Goal: Contribute content: Add original content to the website for others to see

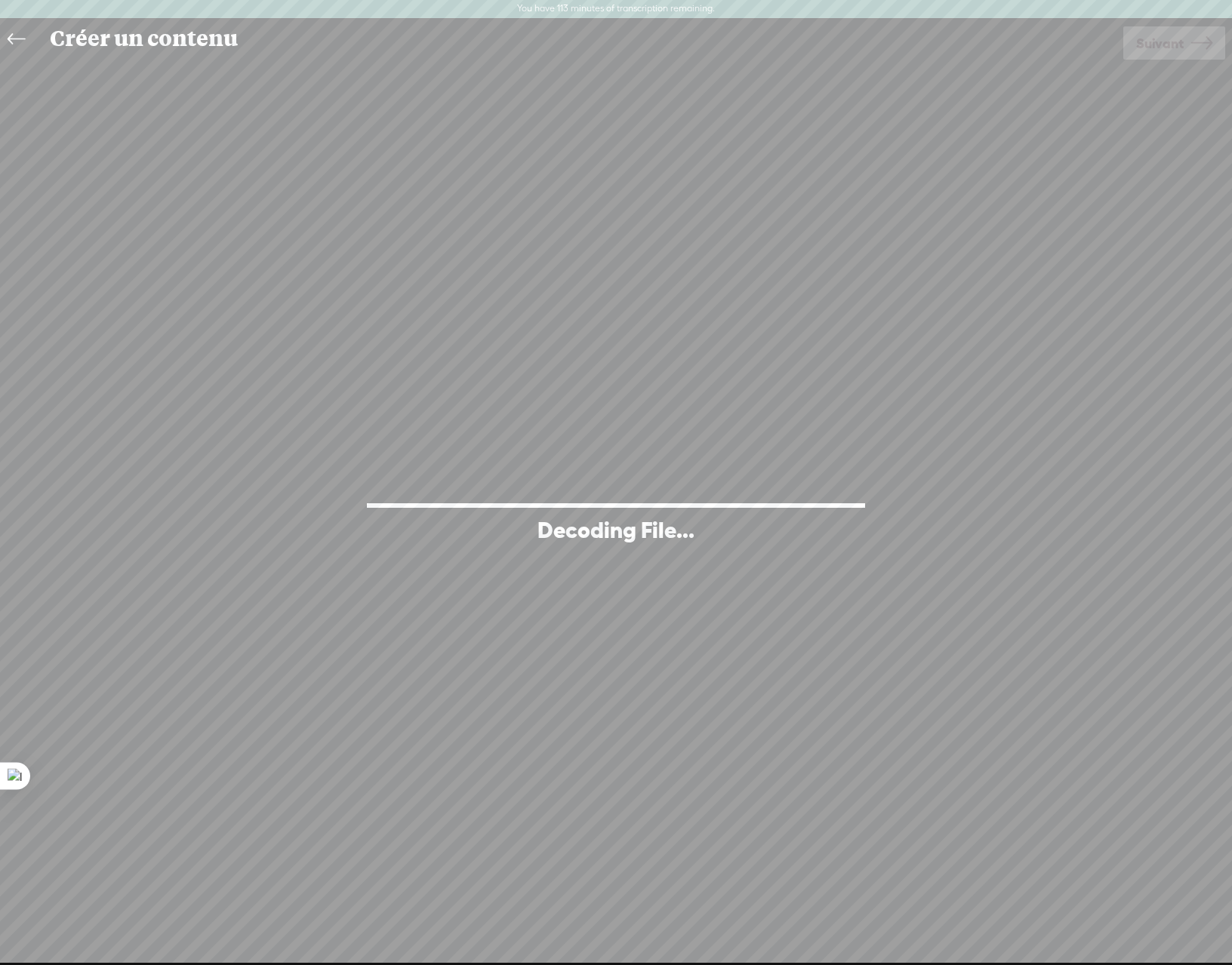
click at [15, 35] on icon at bounding box center [16, 40] width 18 height 34
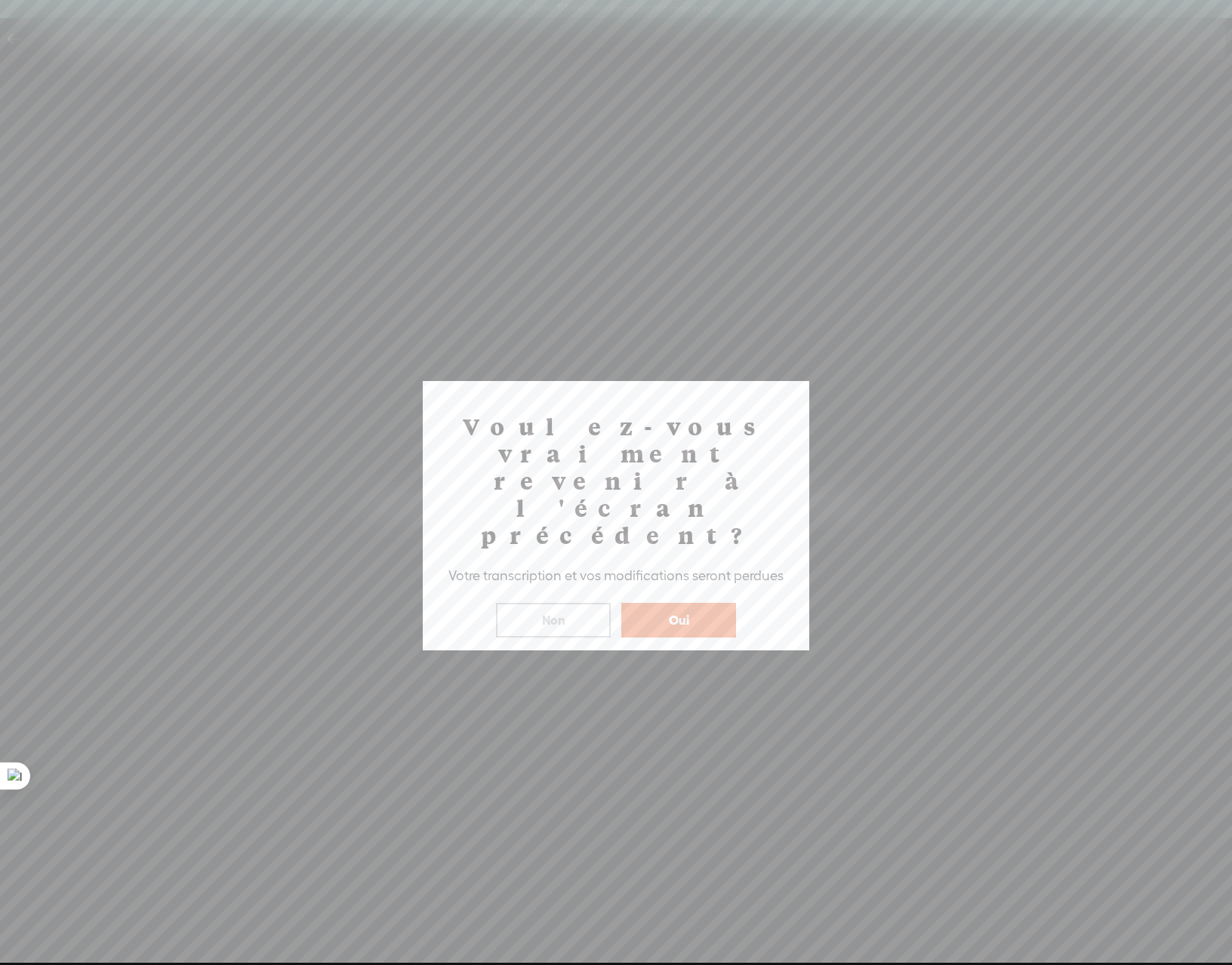
click at [682, 603] on button "Oui" at bounding box center [678, 620] width 114 height 34
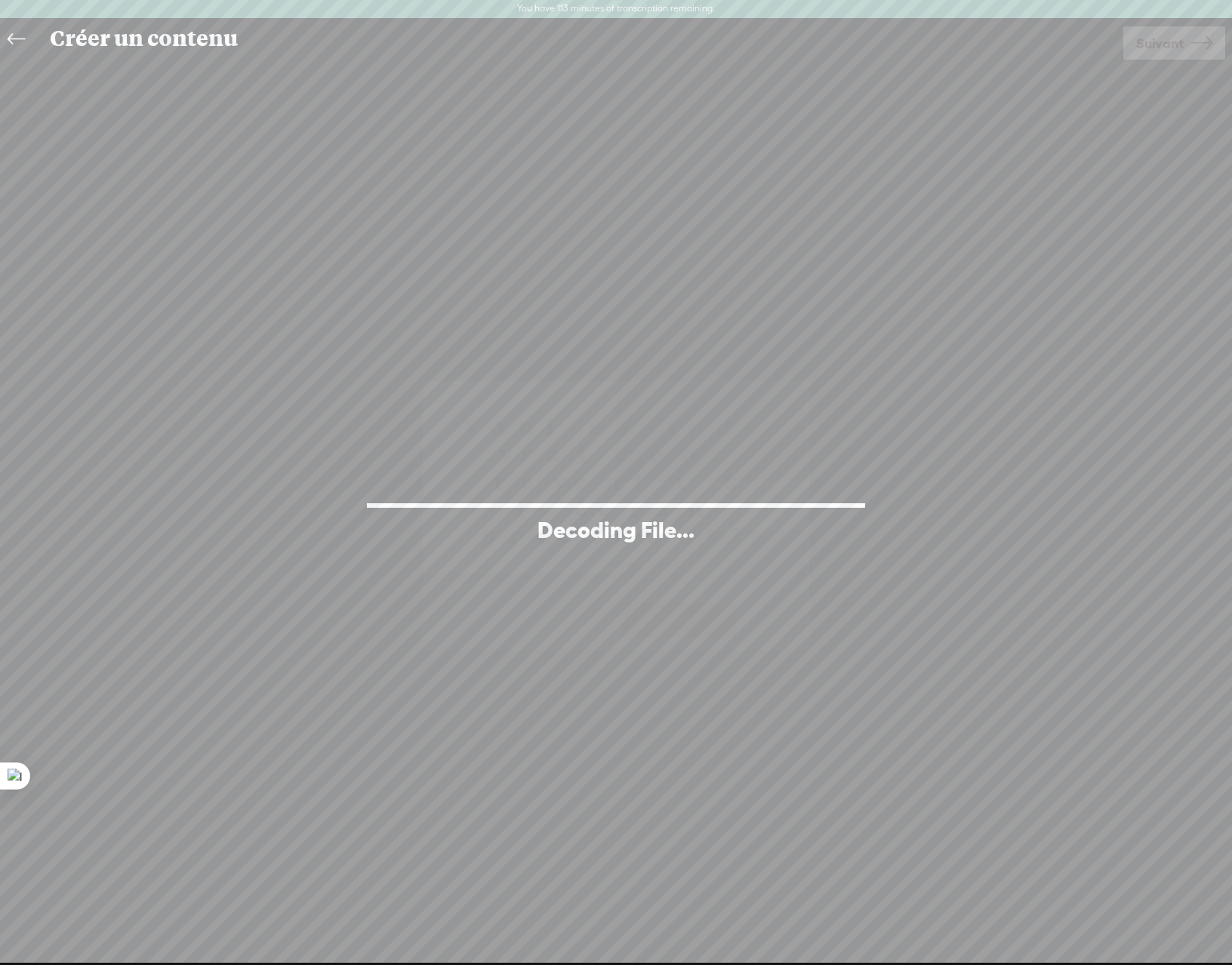
scroll to position [19, 0]
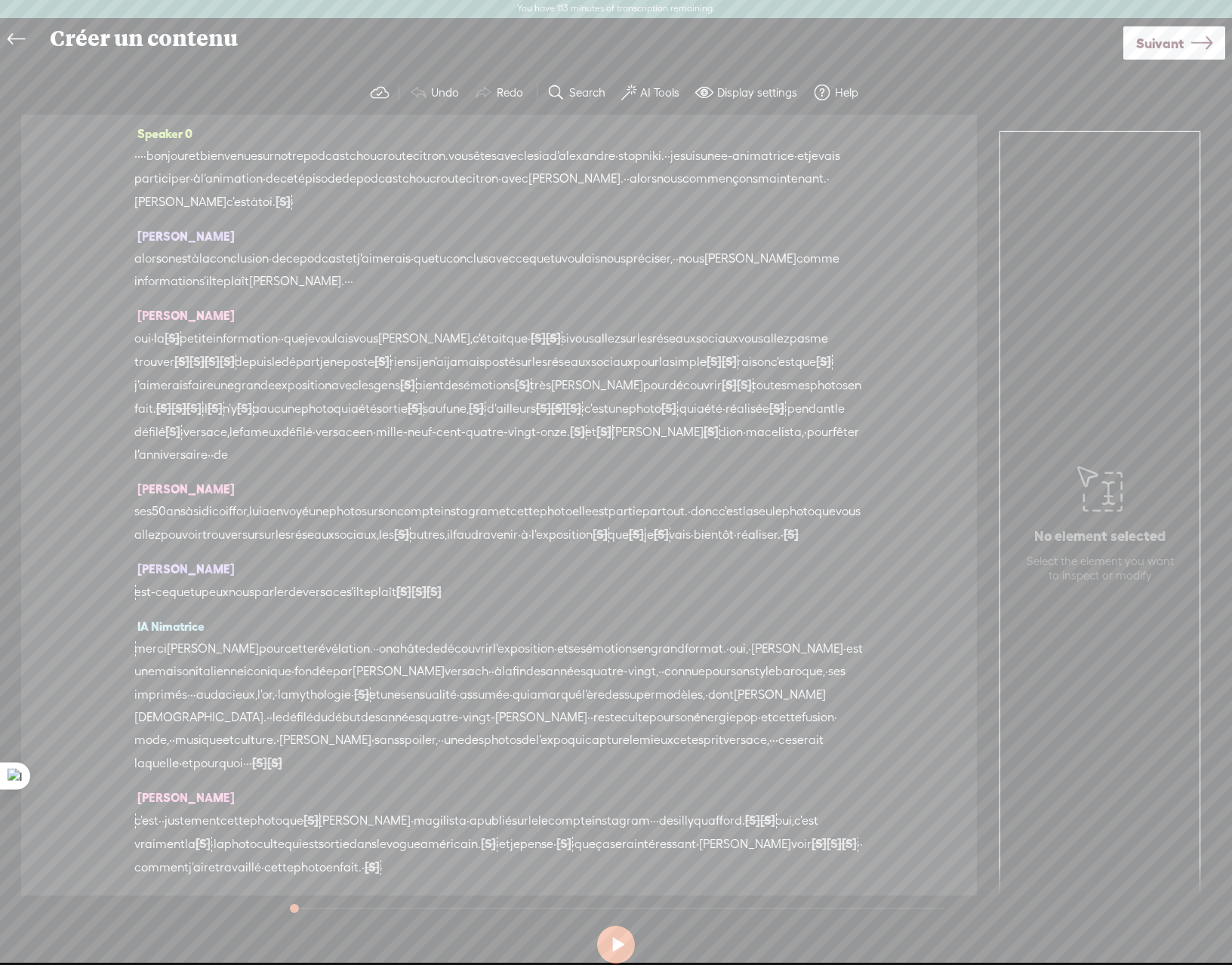
click at [8, 58] on div "Créer un contenu Utiliser du texte à audio Utiliser un doubleur Enregistrez à p…" at bounding box center [617, 38] width 1234 height 41
click at [16, 40] on icon at bounding box center [16, 40] width 18 height 34
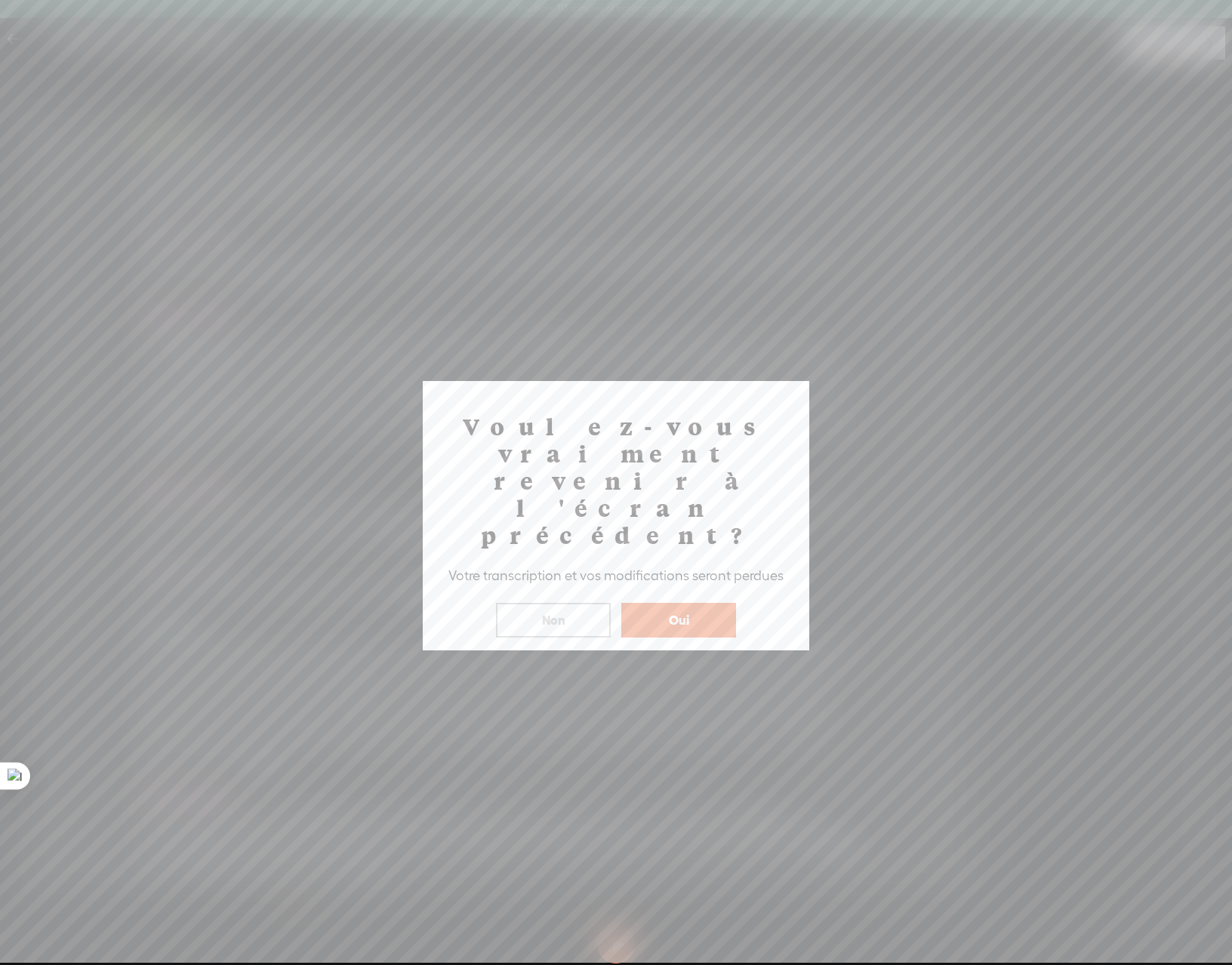
click at [704, 603] on button "Oui" at bounding box center [678, 620] width 114 height 34
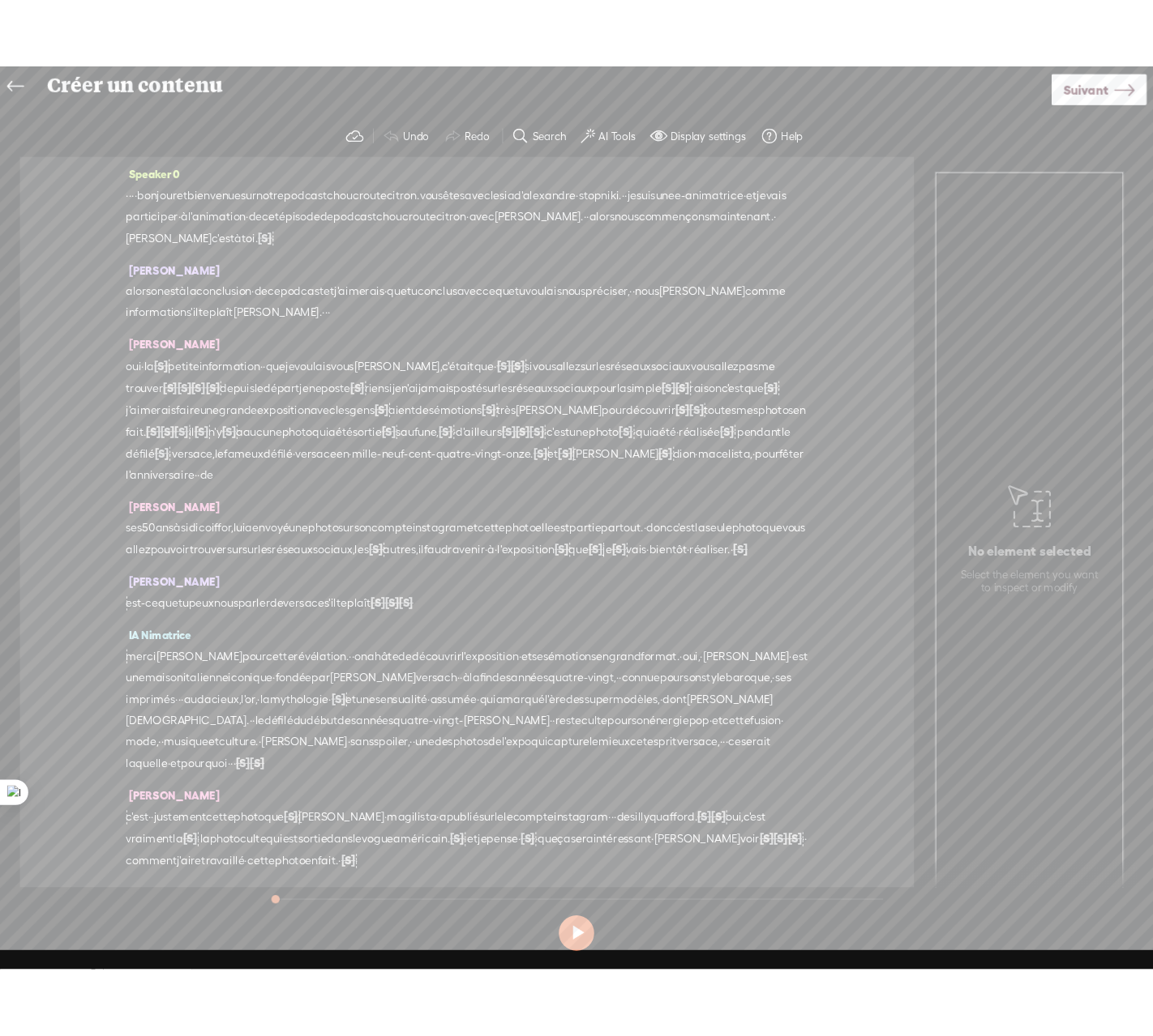
scroll to position [19, 0]
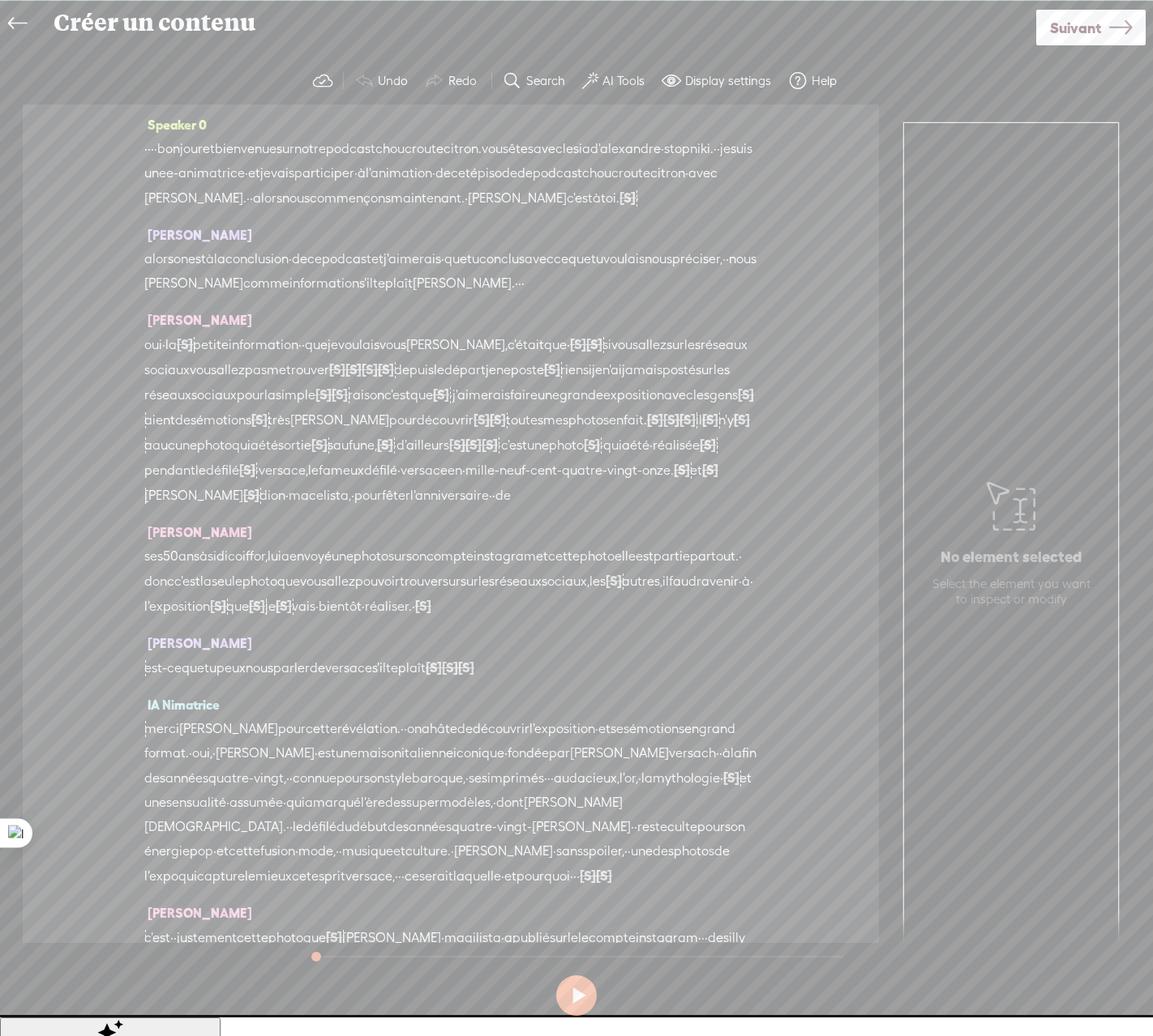
click at [12, 27] on icon at bounding box center [17, 23] width 19 height 36
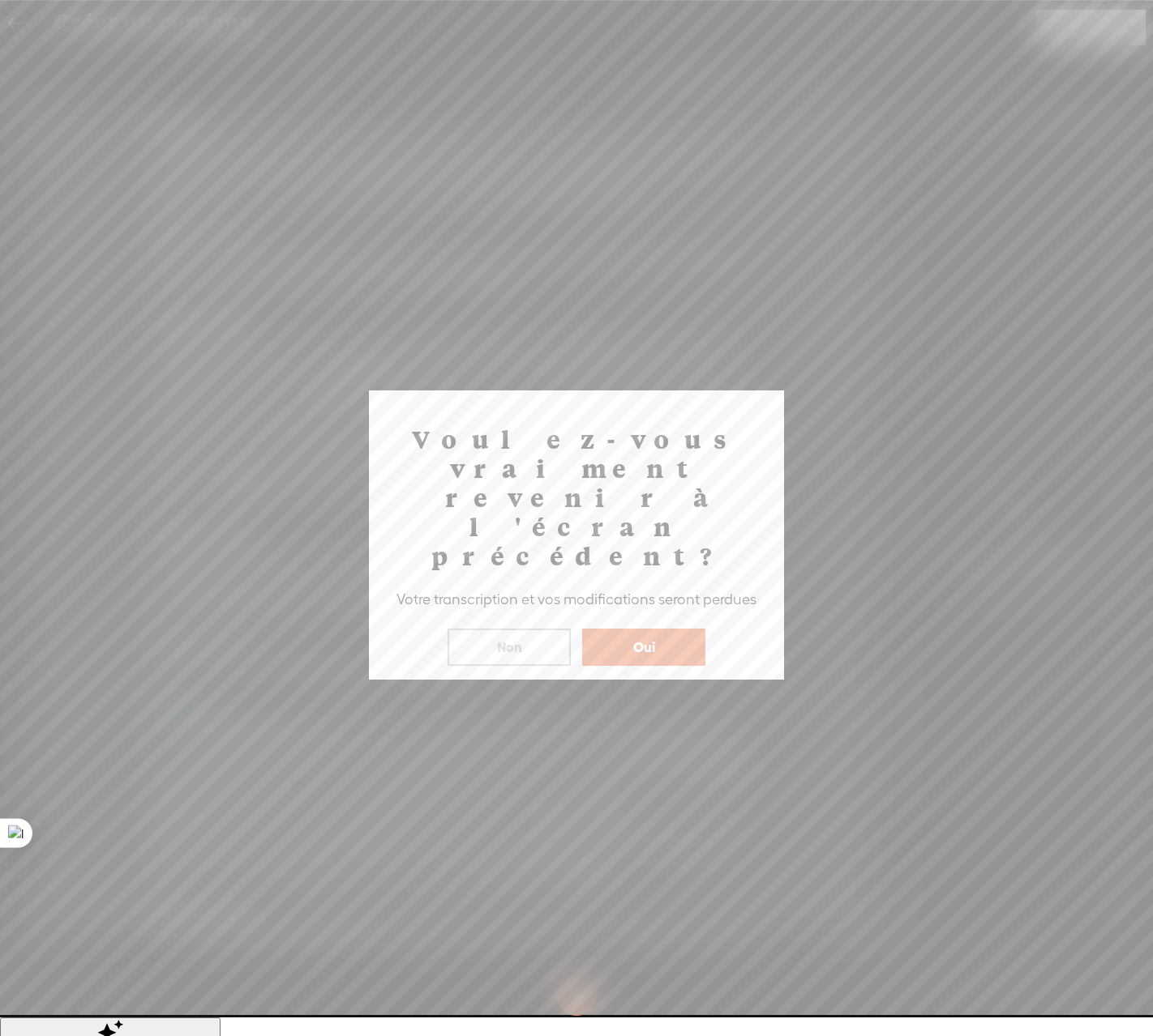
click at [648, 629] on button "Oui" at bounding box center [643, 647] width 123 height 37
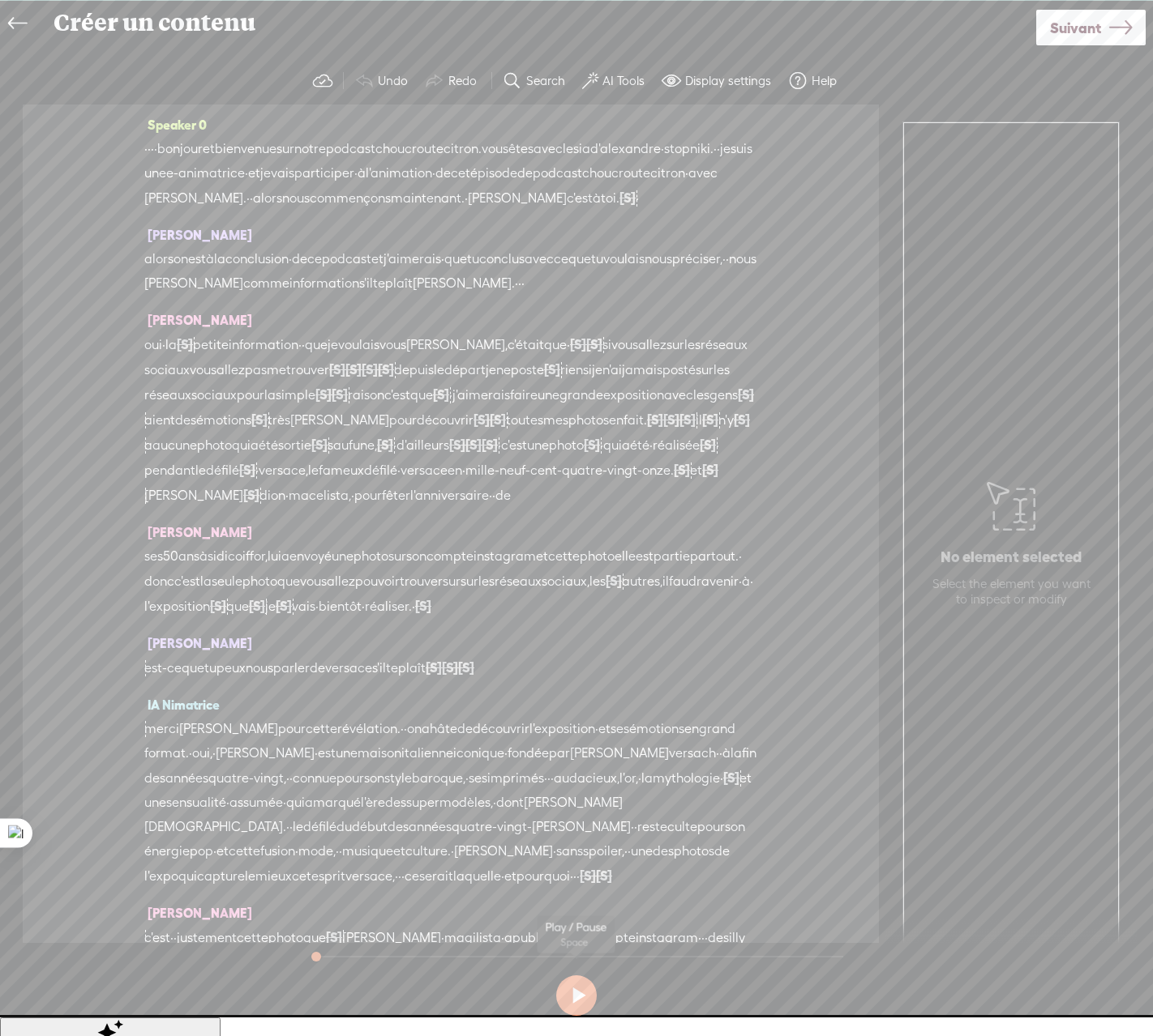
click at [576, 990] on button at bounding box center [576, 995] width 41 height 41
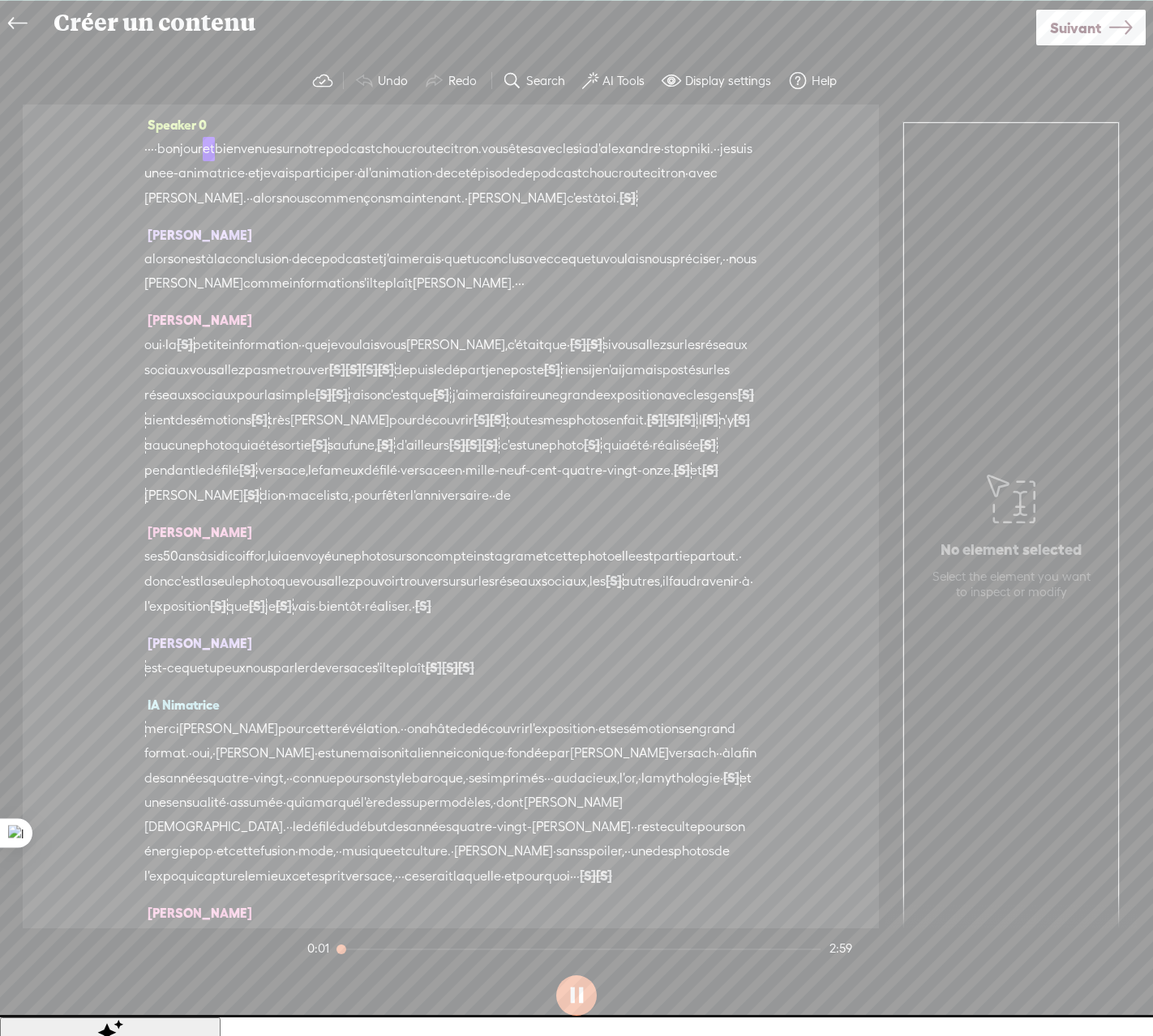
click at [574, 1001] on button at bounding box center [576, 995] width 41 height 41
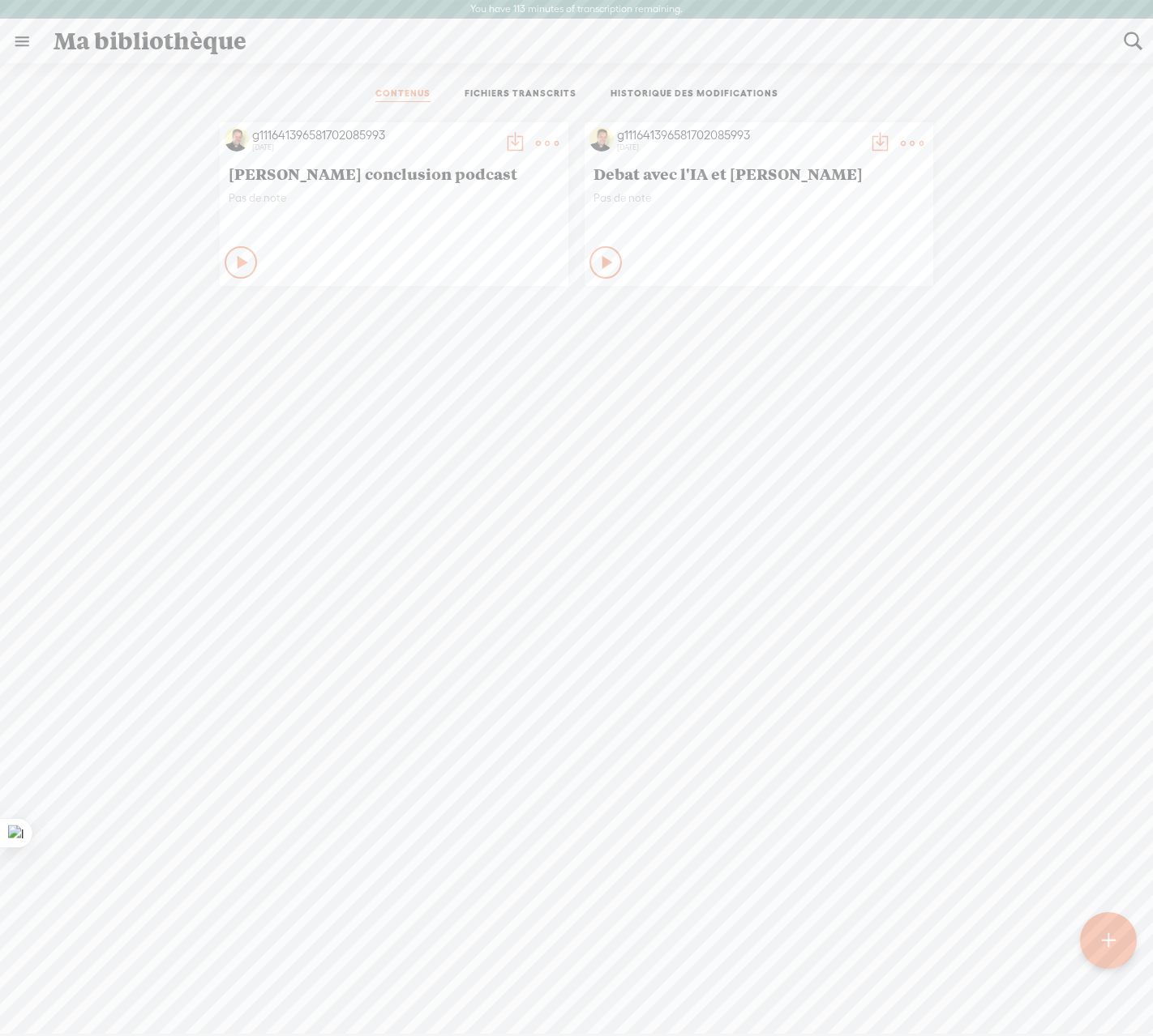
click at [1117, 938] on div at bounding box center [1107, 940] width 59 height 59
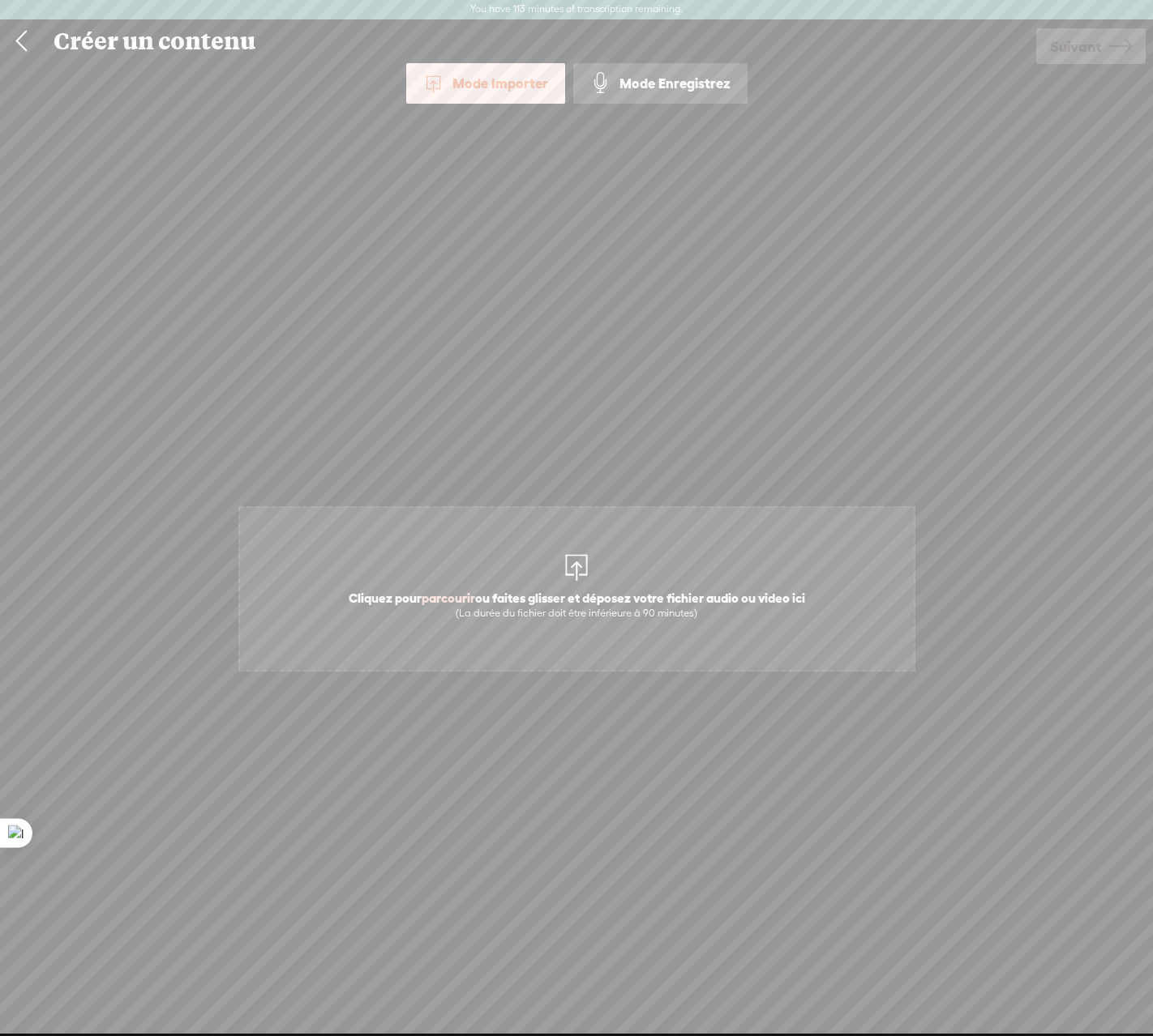
click at [560, 572] on div at bounding box center [576, 565] width 33 height 33
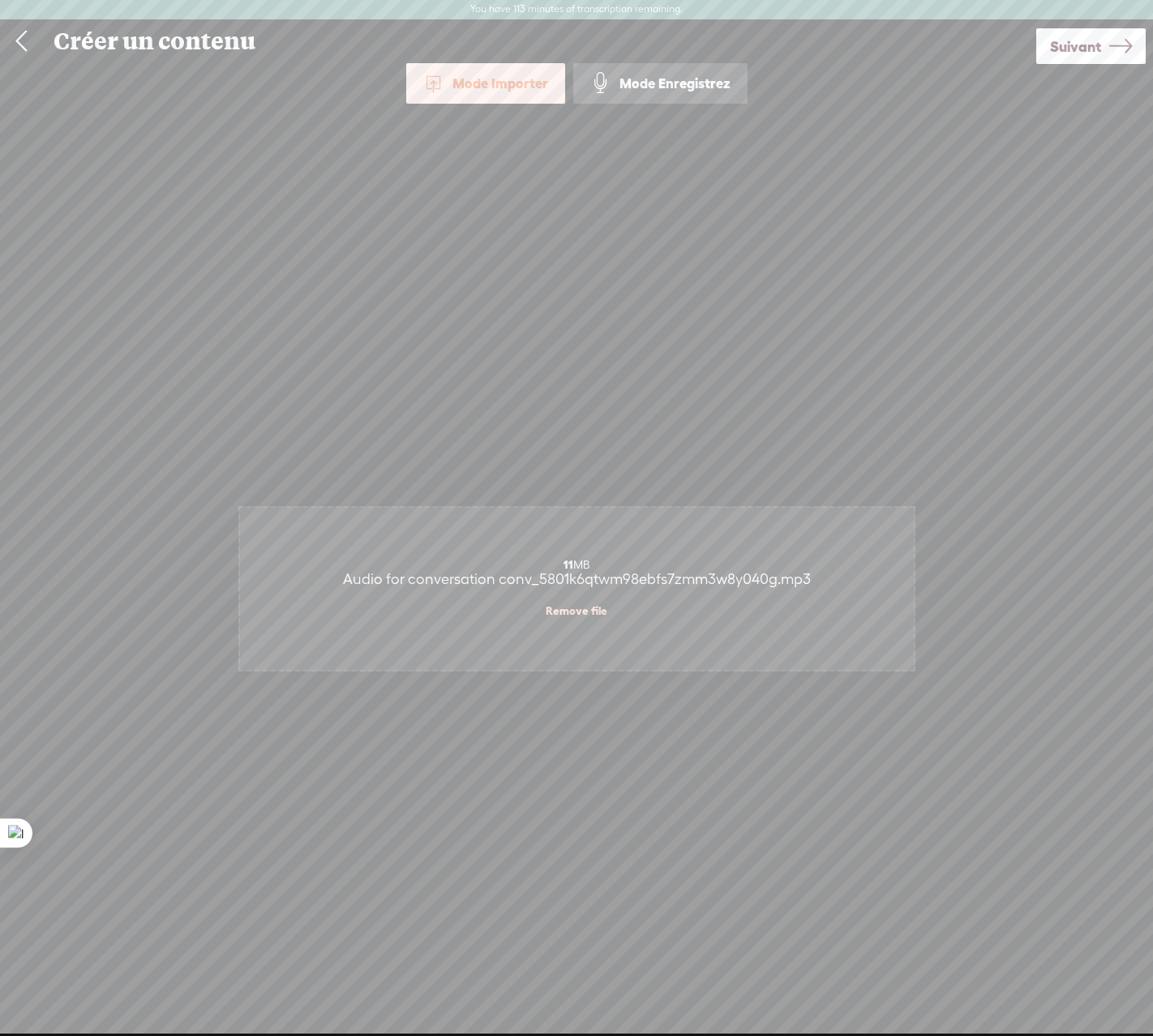
click at [1068, 52] on span "Suivant" at bounding box center [1075, 47] width 52 height 42
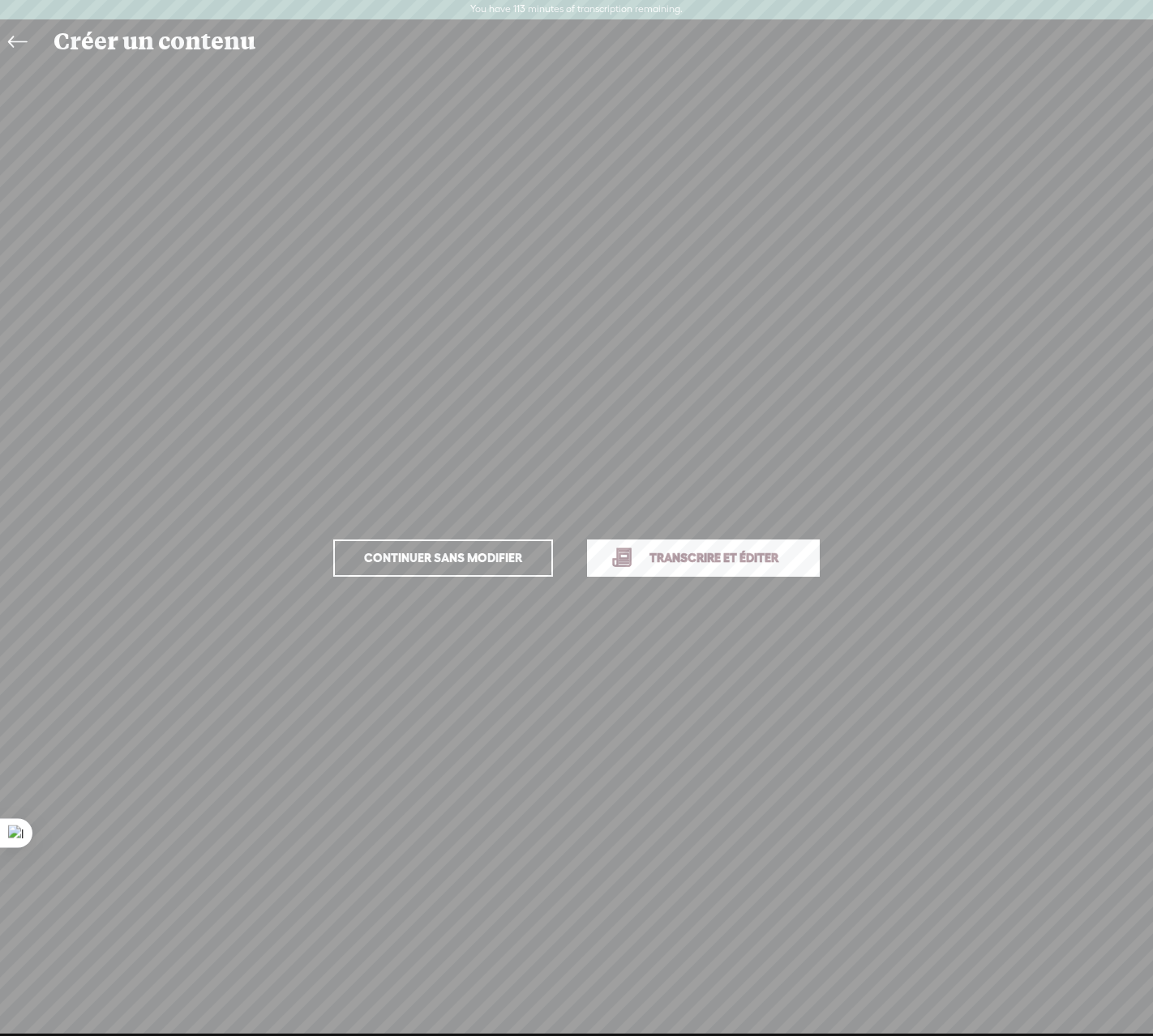
click at [674, 556] on span "Transcrire et éditer" at bounding box center [714, 557] width 163 height 19
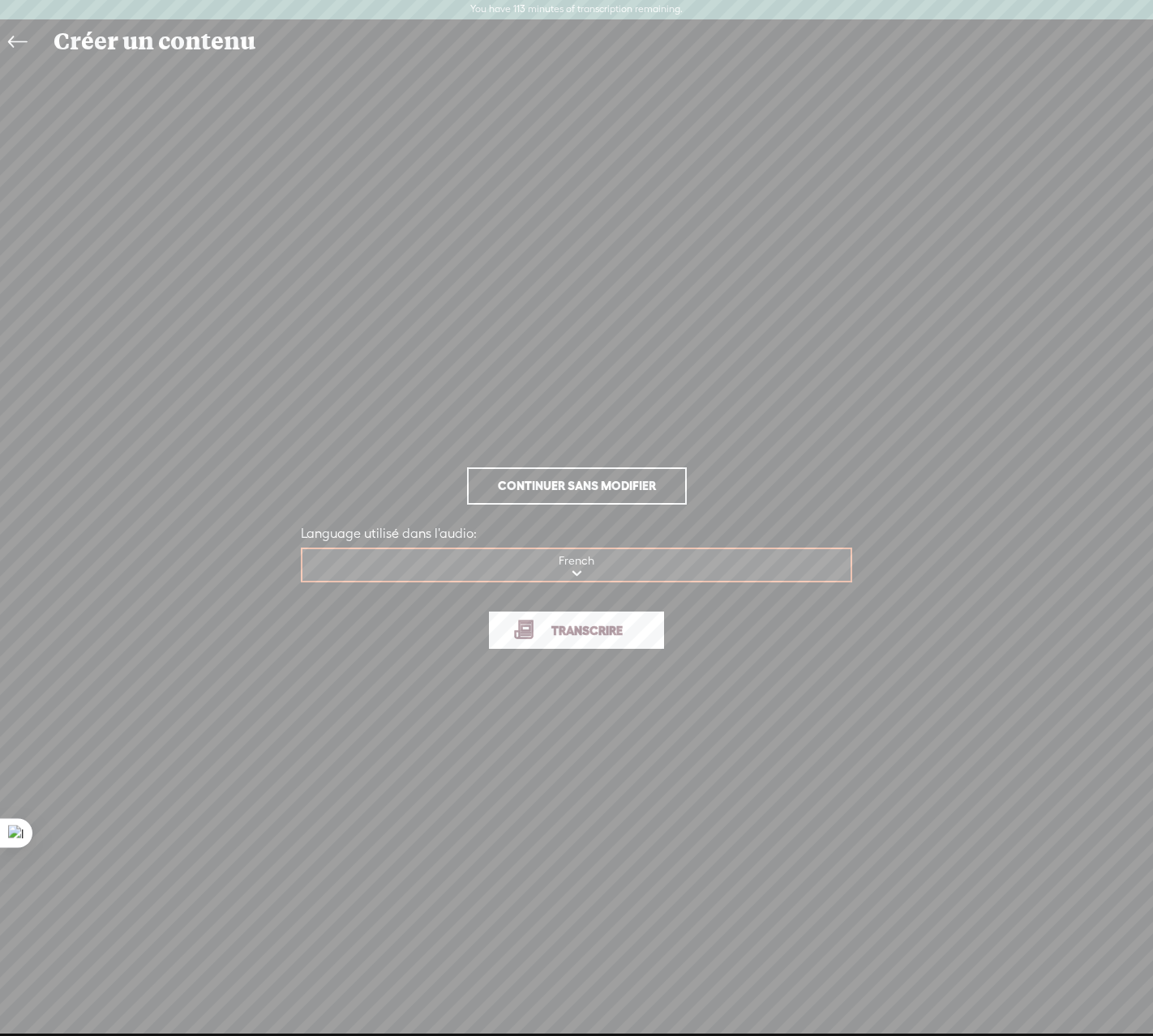
click at [568, 637] on span "Transcrire" at bounding box center [586, 630] width 106 height 19
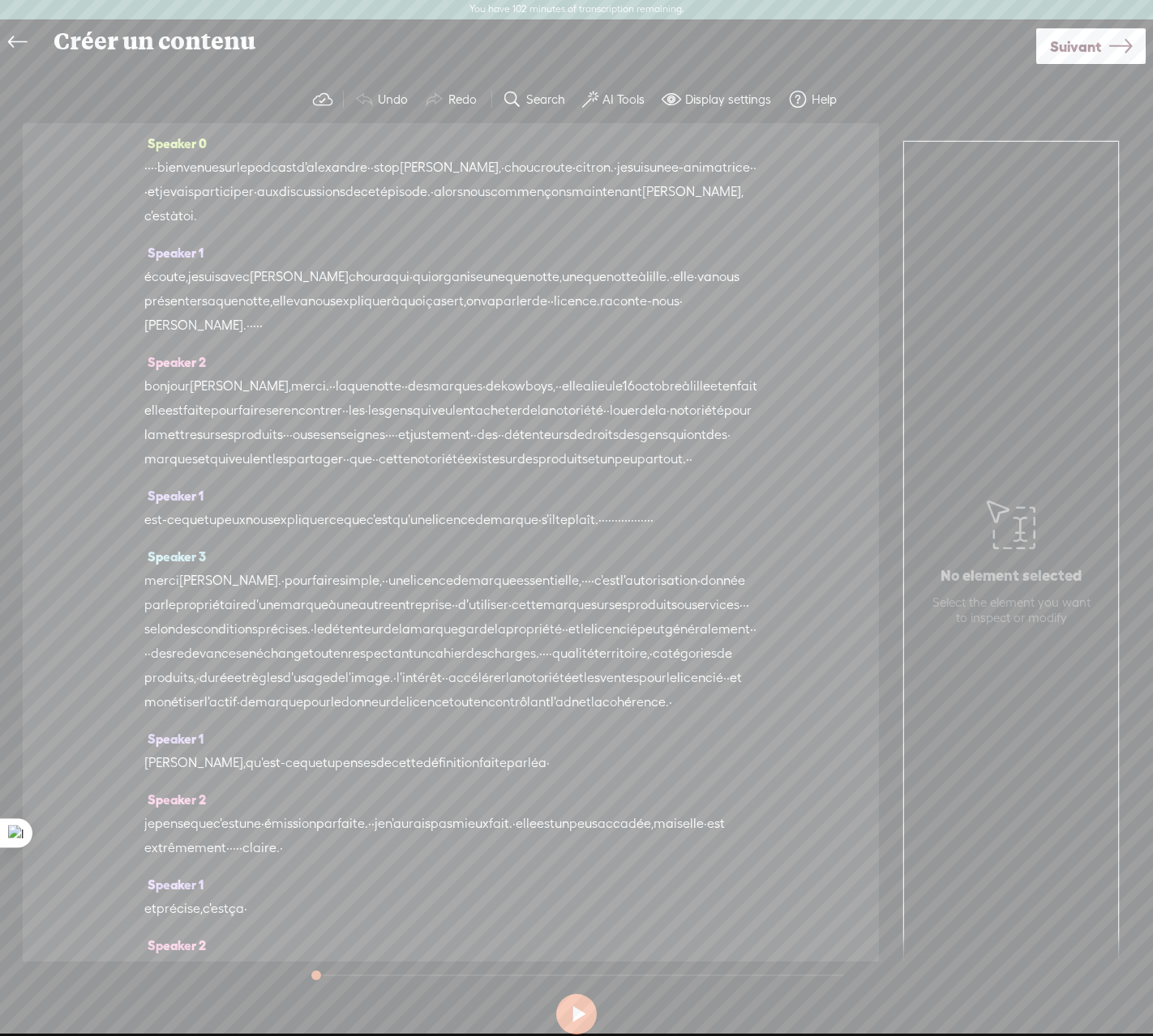
click at [168, 282] on span "écoute," at bounding box center [166, 276] width 43 height 24
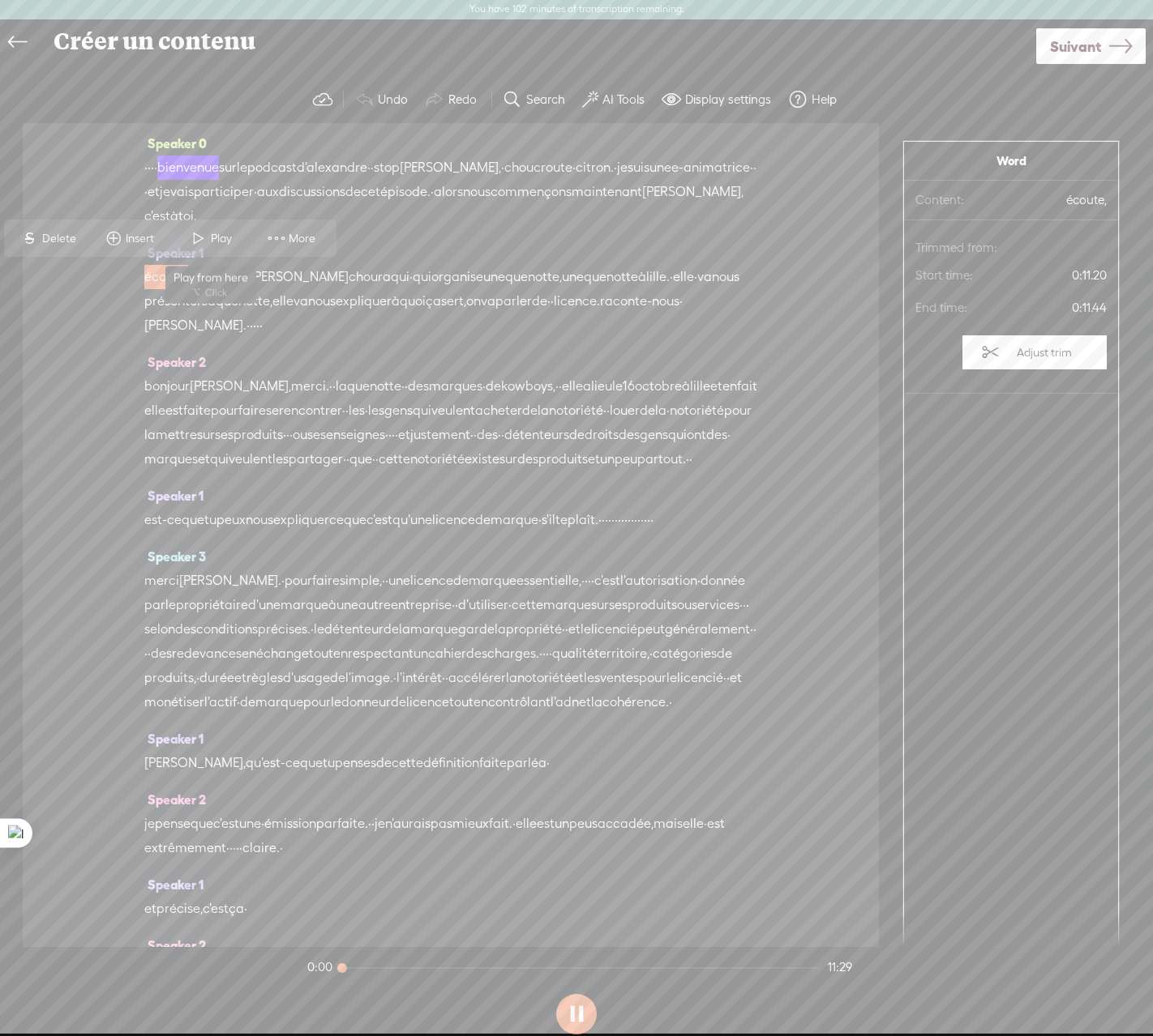
click at [202, 237] on span at bounding box center [198, 238] width 24 height 29
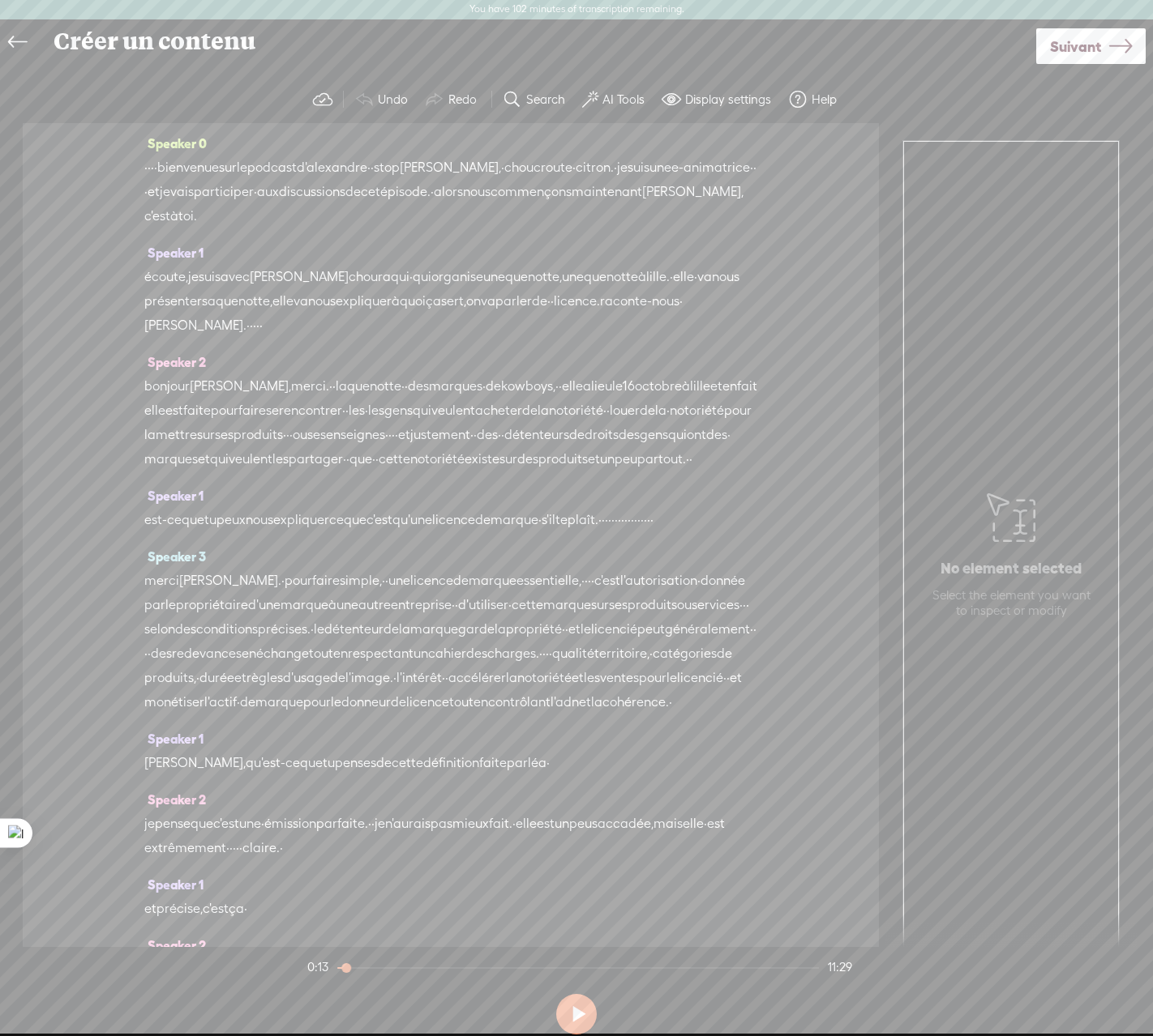
click at [173, 383] on span "bonjour" at bounding box center [167, 386] width 45 height 24
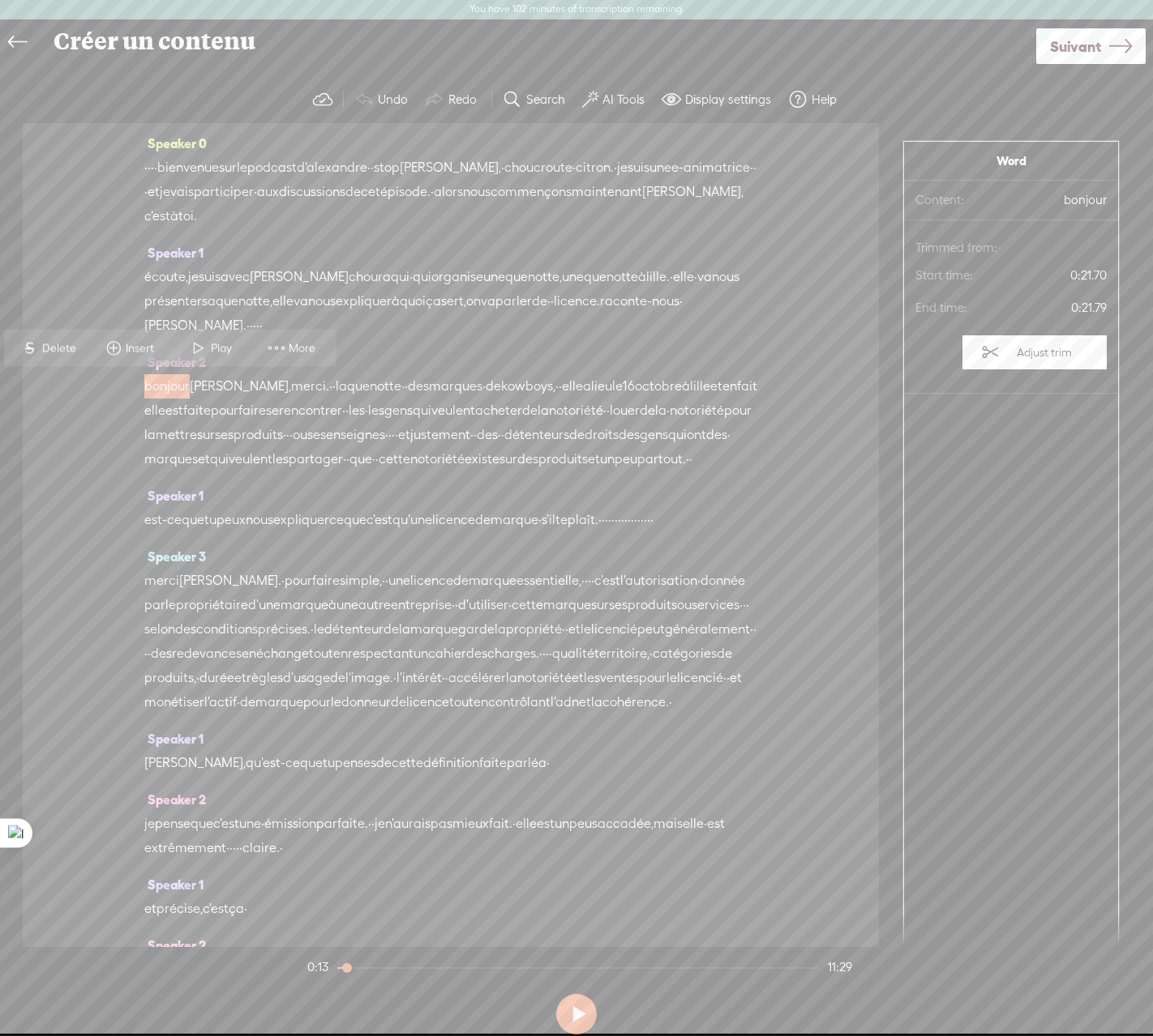
click at [167, 257] on span "Speaker 1" at bounding box center [173, 253] width 59 height 14
click at [202, 341] on span "Rename Current Speaker" at bounding box center [234, 332] width 162 height 36
type input "[PERSON_NAME]"
click at [257, 218] on label "Rename" at bounding box center [269, 211] width 67 height 33
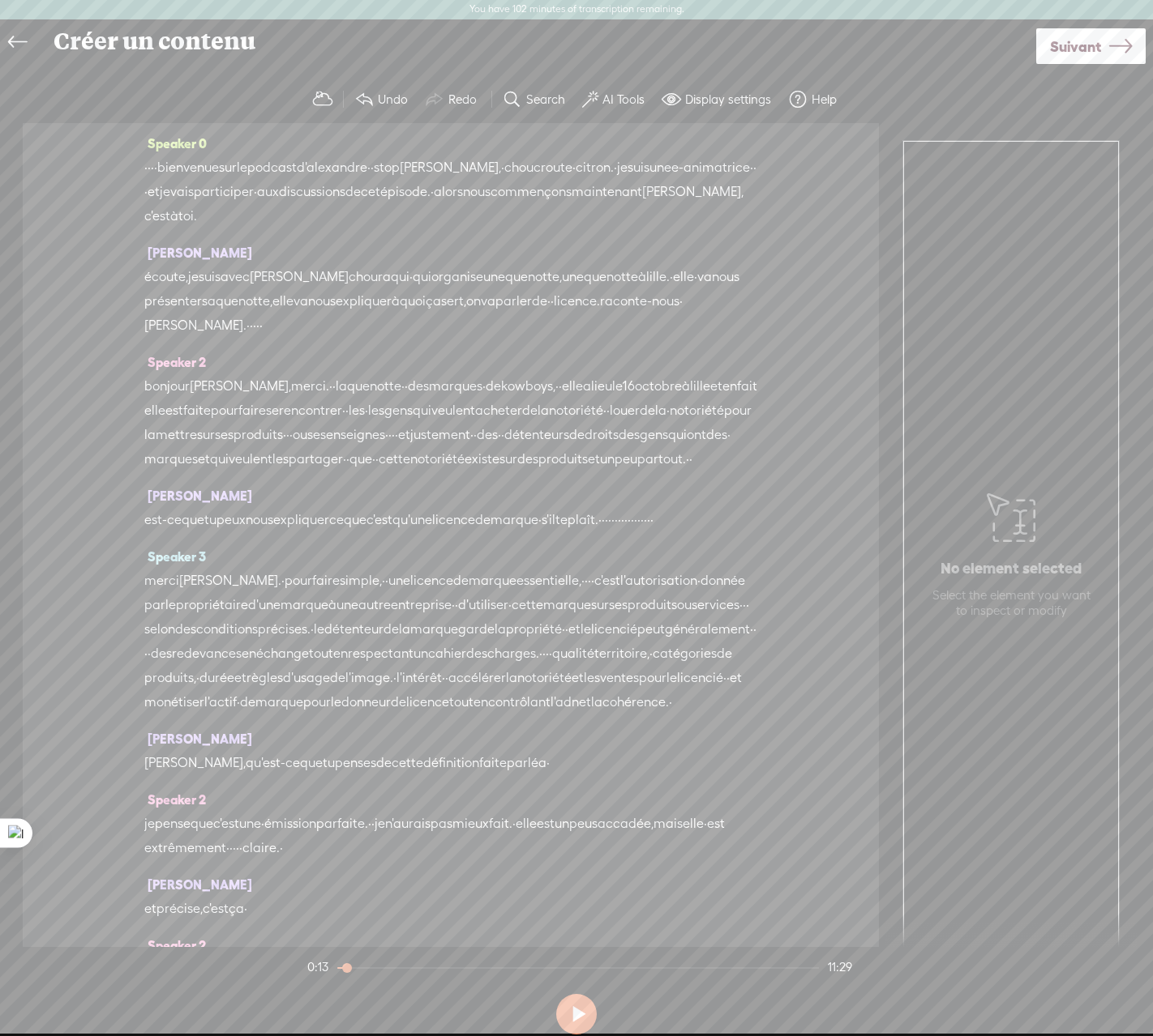
click at [169, 358] on span "Speaker 2" at bounding box center [175, 362] width 61 height 14
click at [177, 435] on span "Rename Current Speaker" at bounding box center [234, 442] width 162 height 36
type input "[PERSON_NAME]"
click at [239, 315] on label "Rename" at bounding box center [271, 321] width 67 height 33
click at [291, 390] on span "merci." at bounding box center [310, 386] width 38 height 24
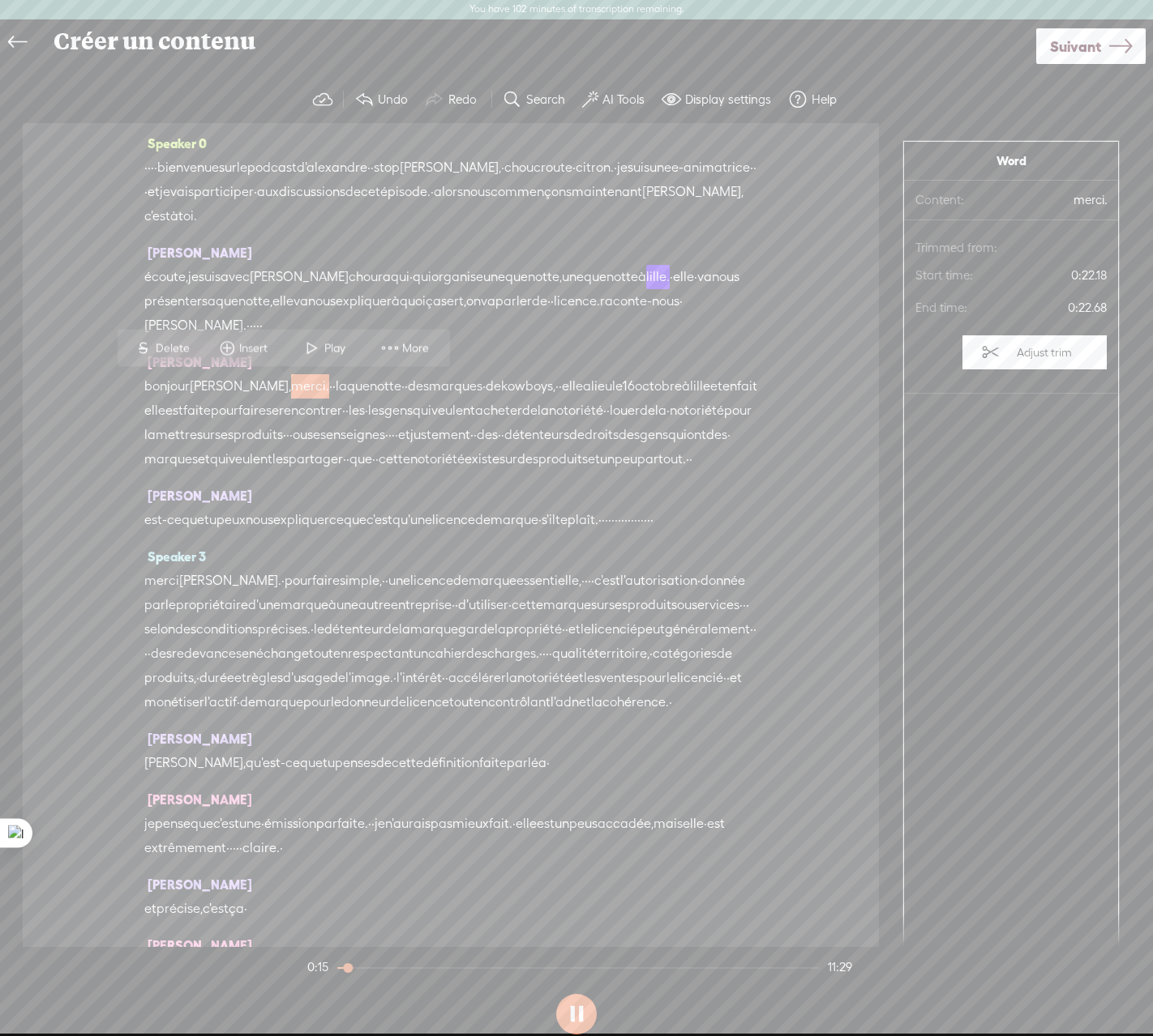
click at [225, 390] on span "[PERSON_NAME]," at bounding box center [240, 386] width 101 height 24
click at [271, 350] on span "Play" at bounding box center [283, 349] width 25 height 16
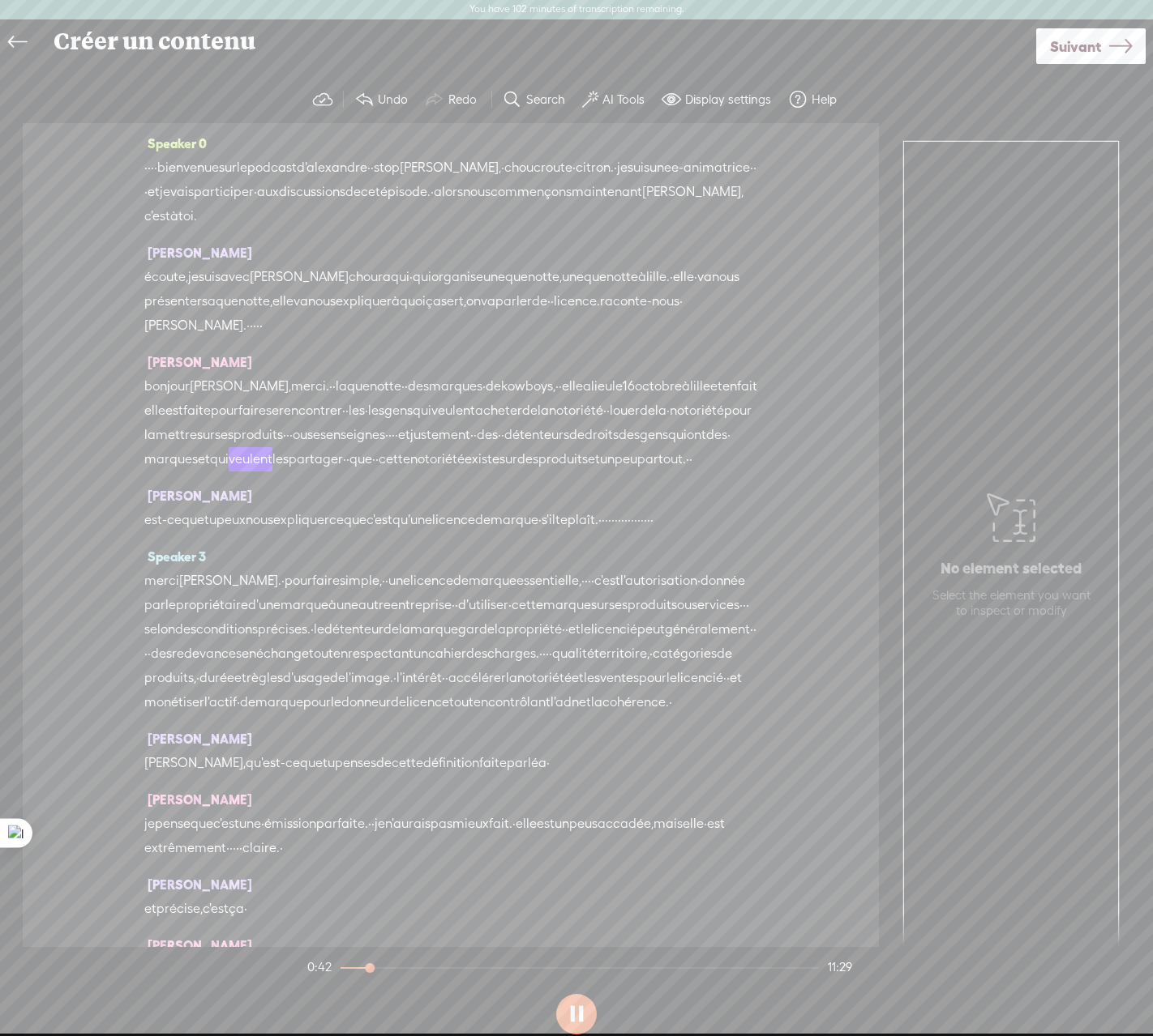
click at [212, 393] on span "[PERSON_NAME]," at bounding box center [240, 386] width 101 height 24
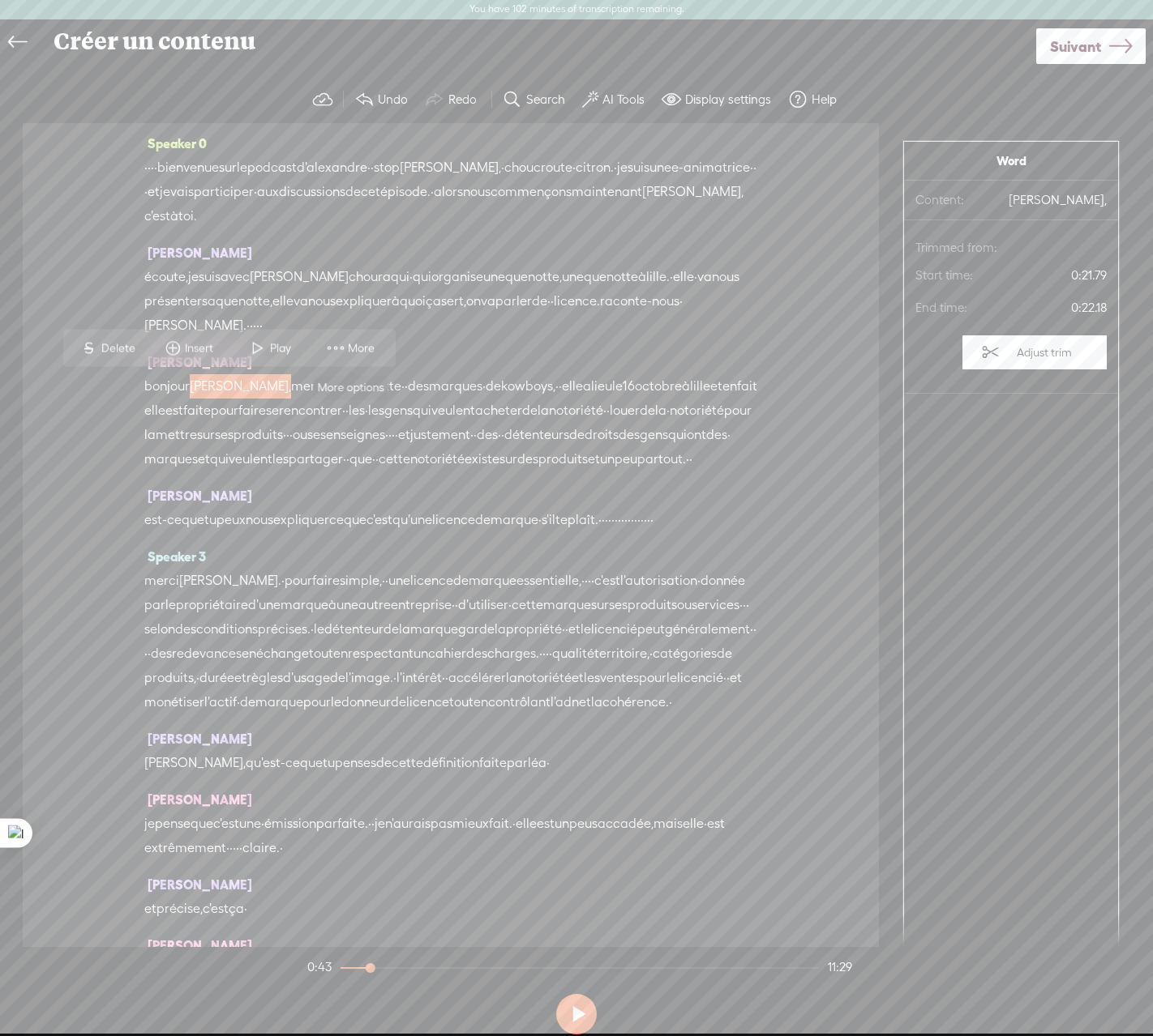
click at [352, 344] on span "More" at bounding box center [363, 349] width 31 height 16
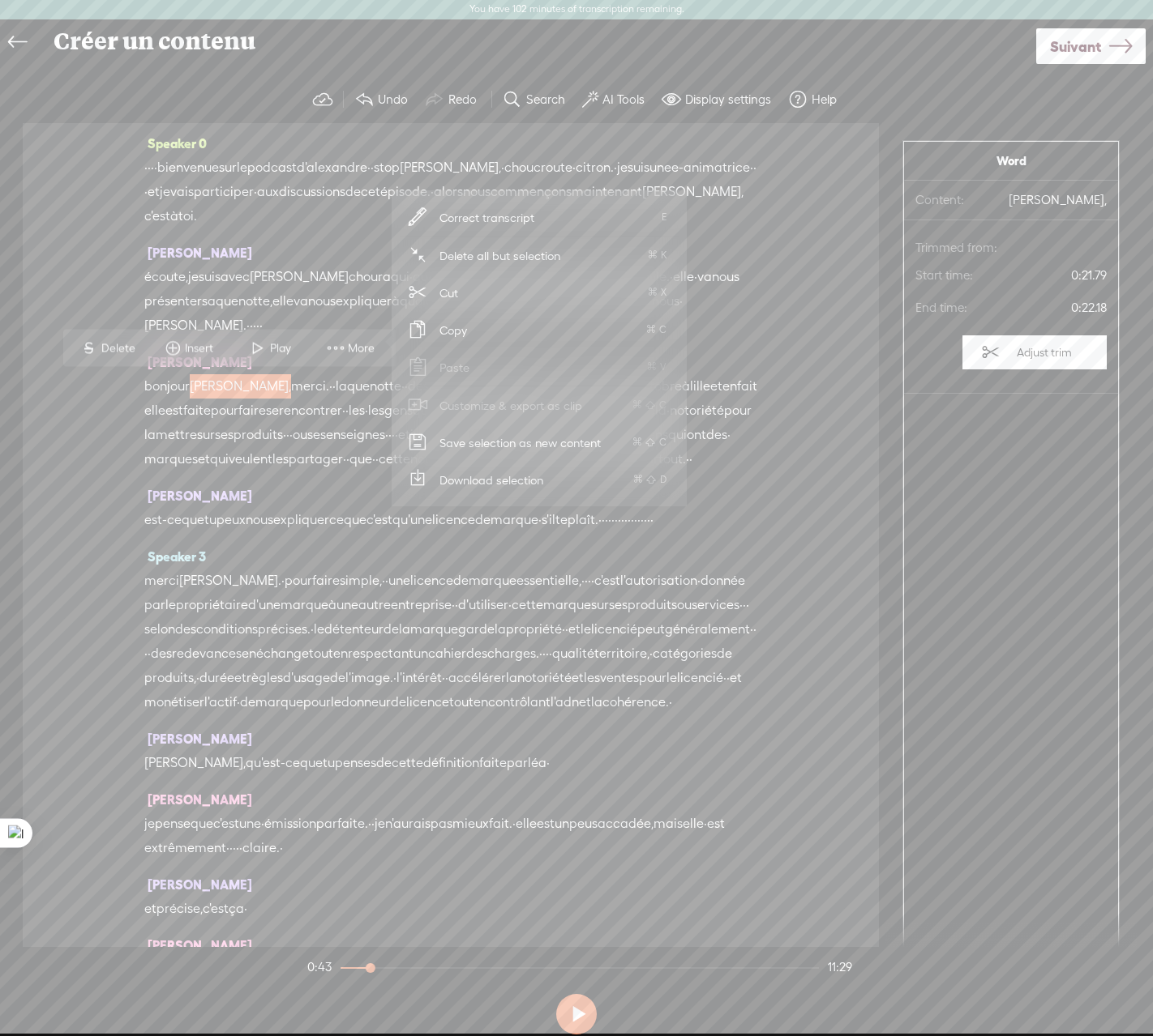
click at [288, 471] on span "partager" at bounding box center [315, 459] width 54 height 24
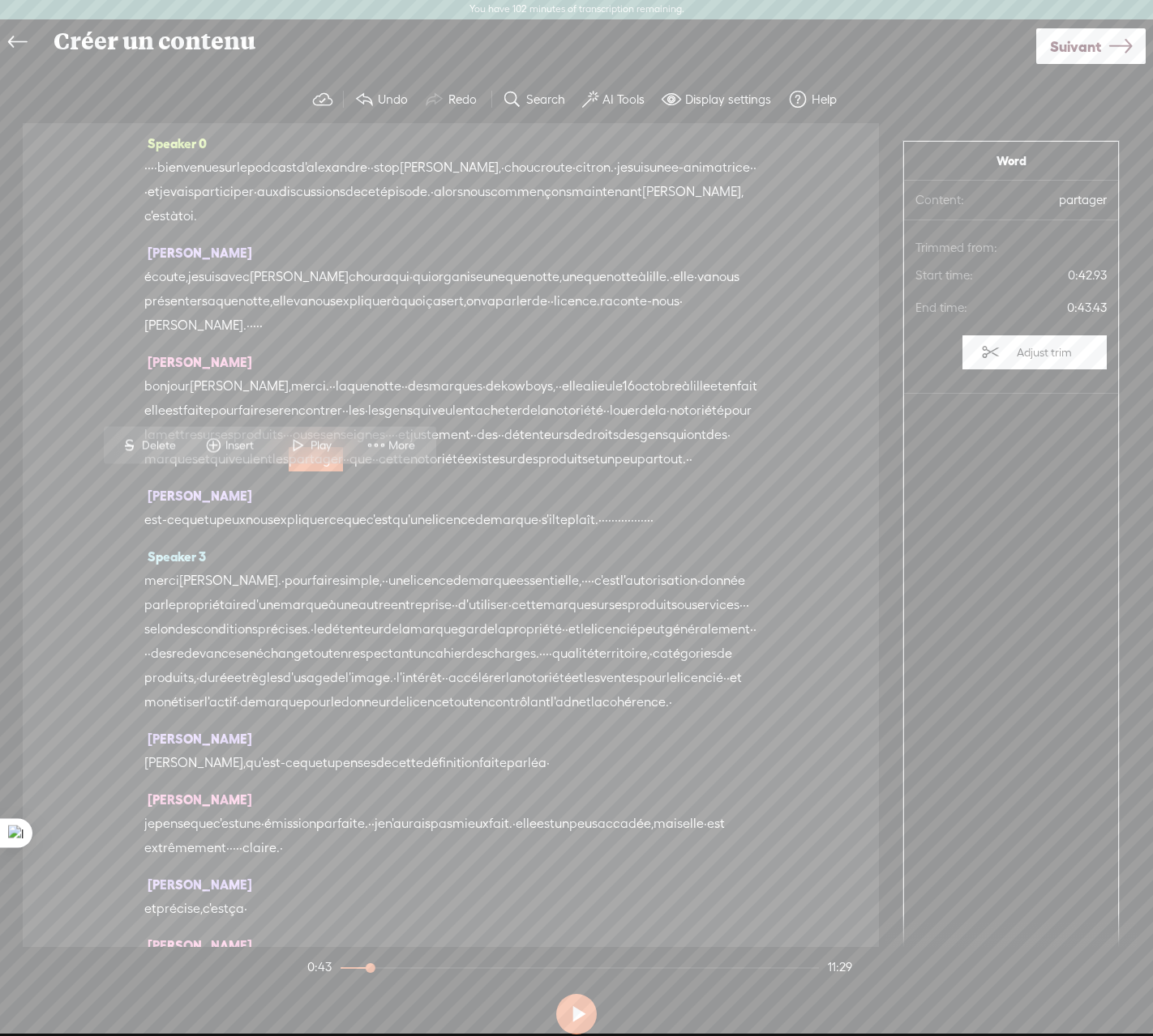
click at [1080, 46] on span "Suivant" at bounding box center [1075, 47] width 52 height 42
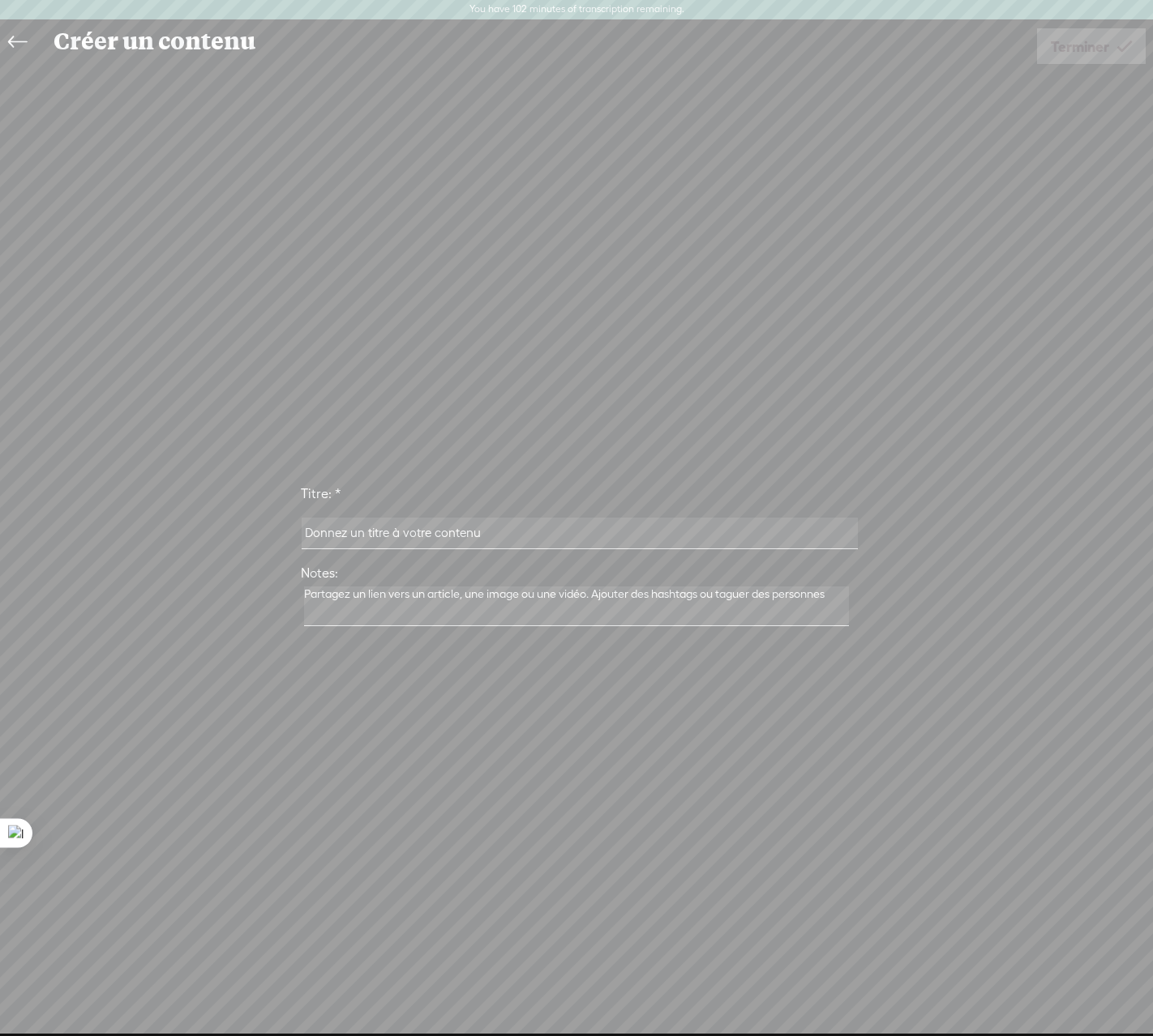
click at [436, 546] on input "text" at bounding box center [579, 533] width 556 height 32
type input "Nath keynote LILLE"
click at [1072, 51] on span "Terminer" at bounding box center [1080, 47] width 59 height 42
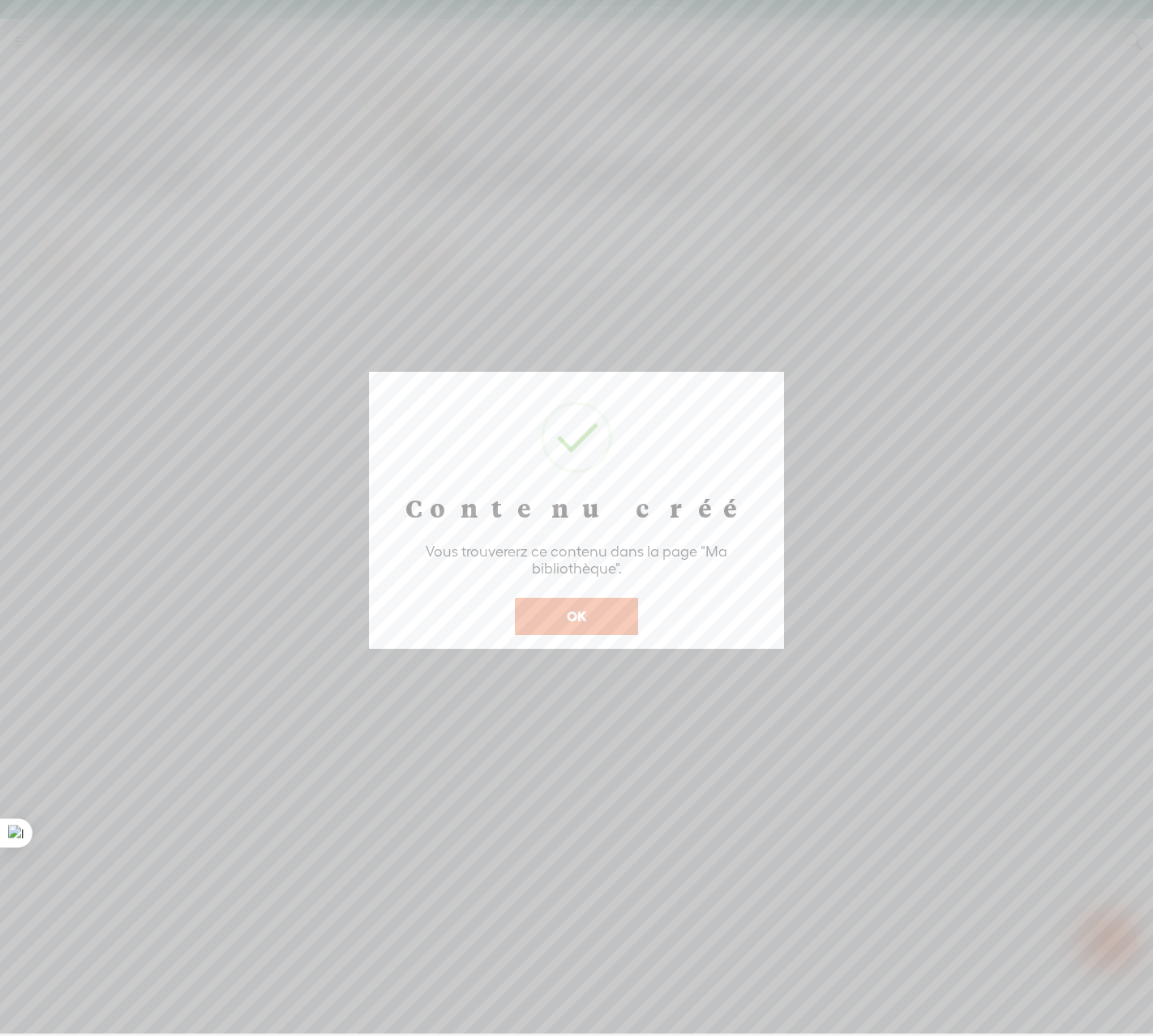
click at [595, 617] on button "OK" at bounding box center [576, 616] width 123 height 37
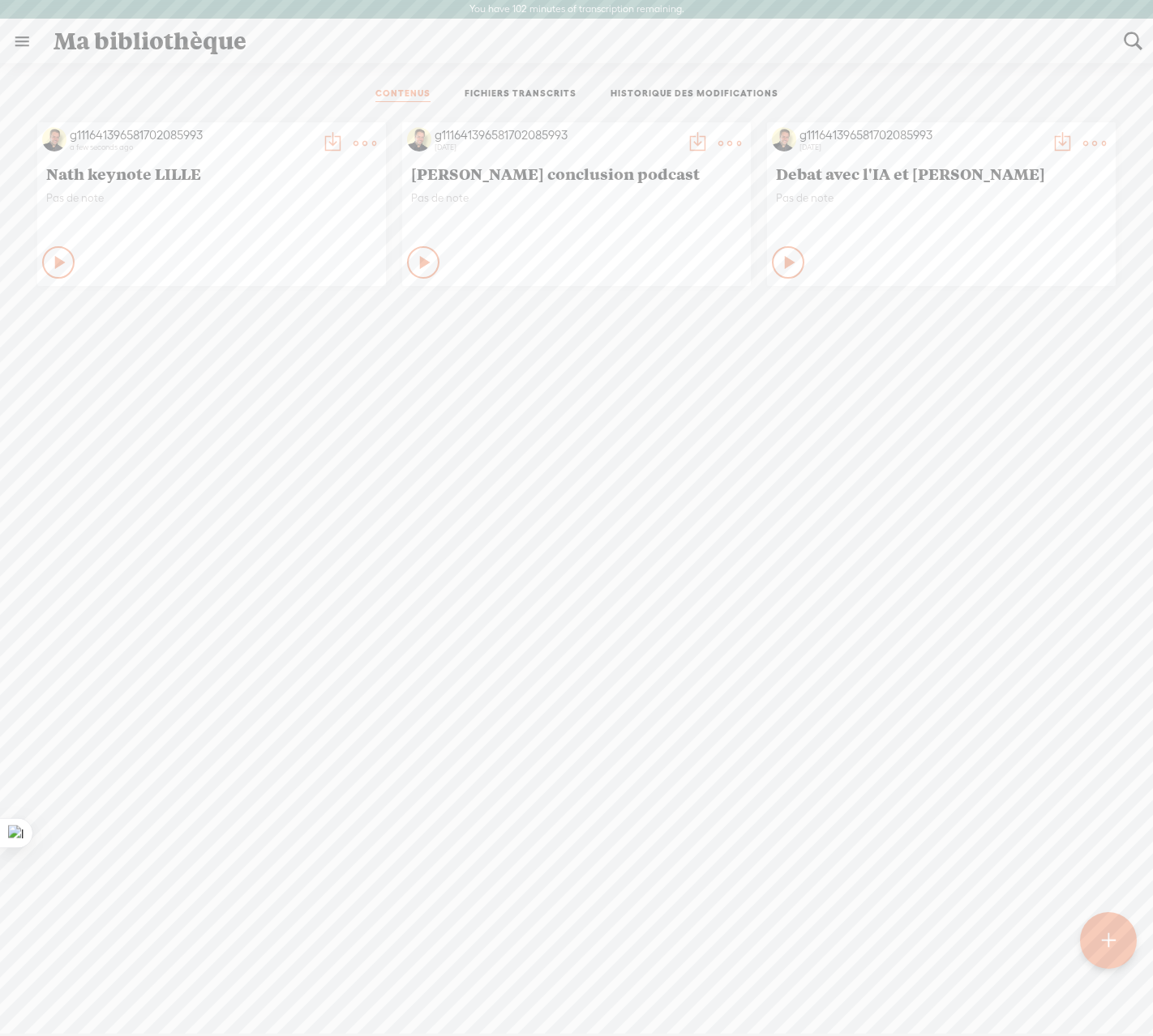
click at [52, 259] on icon at bounding box center [61, 263] width 16 height 16
click at [360, 138] on t at bounding box center [364, 143] width 23 height 23
click at [705, 582] on div "g111641396581702085993 a few seconds ago Nath keynote LILLE Pas de note Arretez…" at bounding box center [576, 604] width 1129 height 980
click at [52, 259] on icon at bounding box center [60, 263] width 16 height 16
